Goal: Transaction & Acquisition: Purchase product/service

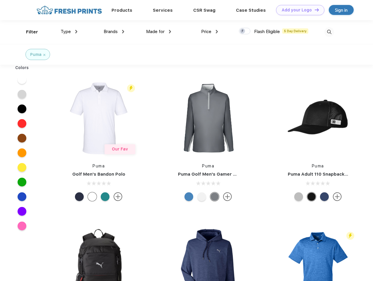
click at [298, 10] on link "Add your Logo Design Tool" at bounding box center [300, 10] width 48 height 10
click at [0, 0] on div "Design Tool" at bounding box center [0, 0] width 0 height 0
click at [314, 10] on link "Add your Logo Design Tool" at bounding box center [300, 10] width 48 height 10
click at [28, 32] on div "Filter" at bounding box center [32, 32] width 12 height 7
click at [69, 32] on span "Type" at bounding box center [66, 31] width 10 height 5
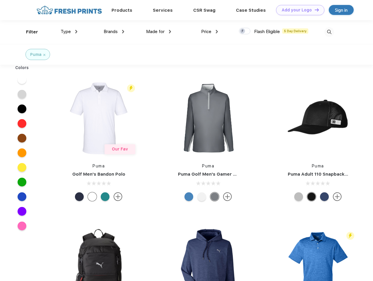
click at [114, 32] on span "Brands" at bounding box center [111, 31] width 14 height 5
click at [159, 32] on span "Made for" at bounding box center [155, 31] width 18 height 5
click at [209, 32] on span "Price" at bounding box center [206, 31] width 10 height 5
click at [245, 31] on div at bounding box center [244, 31] width 11 height 6
click at [242, 31] on input "checkbox" at bounding box center [241, 29] width 4 height 4
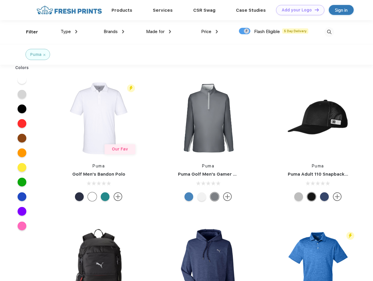
click at [329, 32] on img at bounding box center [329, 32] width 10 height 10
